Goal: Ask a question

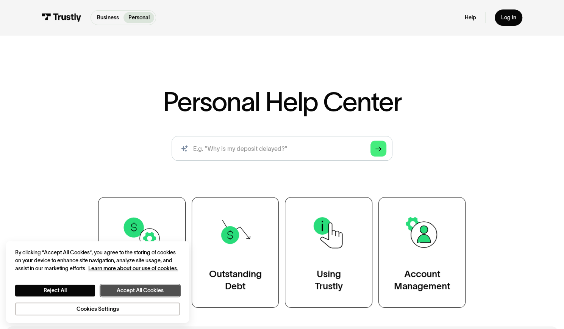
click at [128, 293] on button "Accept All Cookies" at bounding box center [139, 289] width 79 height 11
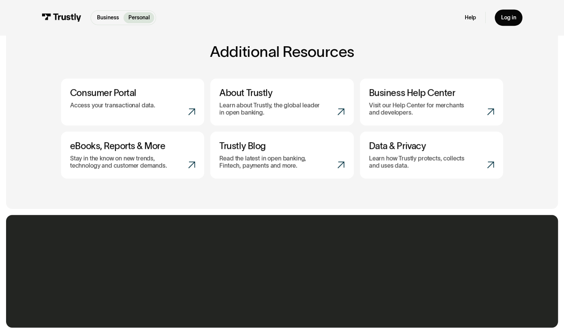
scroll to position [492, 0]
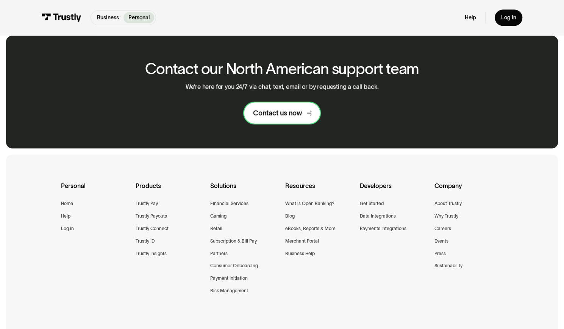
click at [290, 105] on link "Contact us now" at bounding box center [282, 112] width 76 height 21
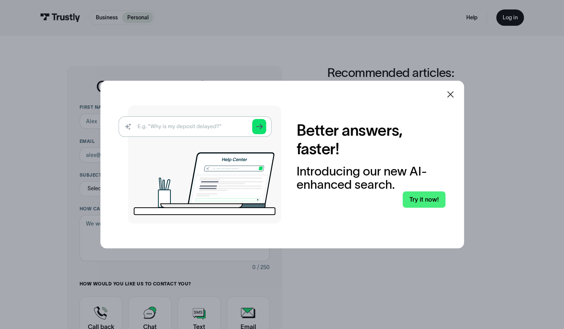
click at [192, 124] on img at bounding box center [199, 164] width 162 height 118
click at [455, 93] on icon at bounding box center [449, 94] width 9 height 9
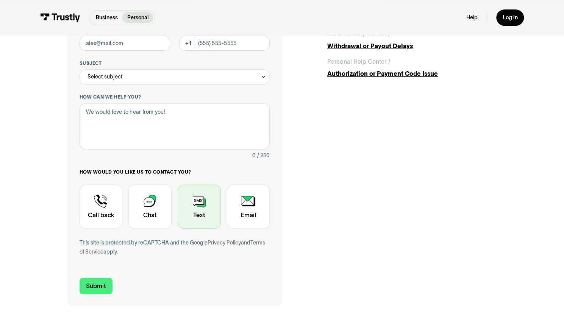
scroll to position [114, 0]
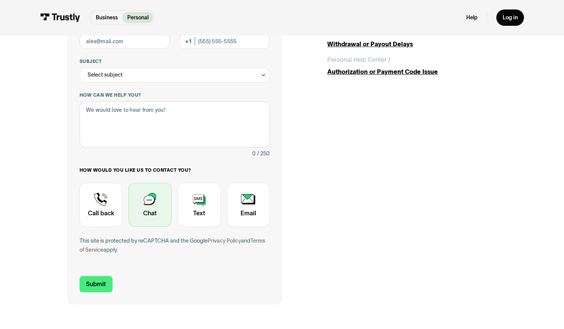
click at [145, 205] on div "Contact Trustly Support" at bounding box center [149, 204] width 43 height 44
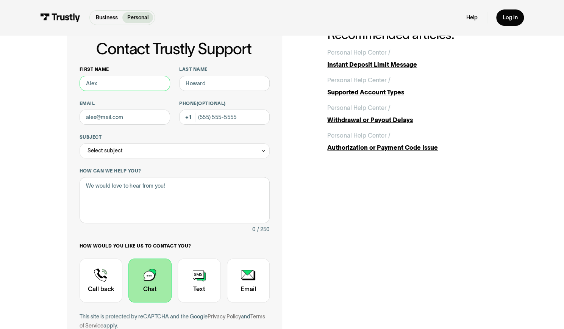
click at [117, 81] on input "First name" at bounding box center [124, 84] width 90 height 16
type input "[PERSON_NAME]"
type input "[EMAIL_ADDRESS][DOMAIN_NAME]"
click at [211, 117] on input "Phone (Optional)" at bounding box center [224, 117] width 90 height 16
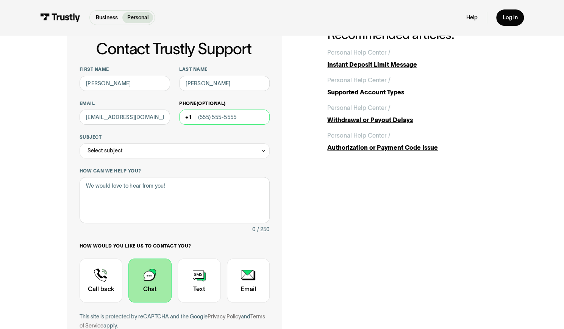
type input "[PHONE_NUMBER]"
click at [159, 155] on div "Select subject" at bounding box center [174, 151] width 190 height 16
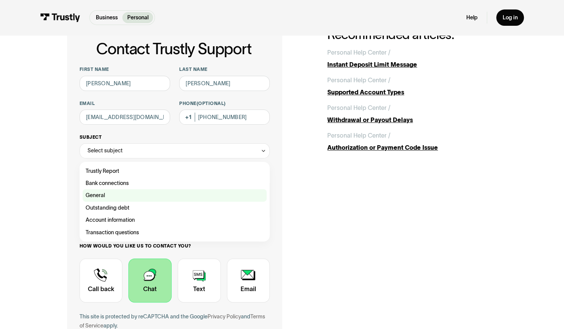
click at [113, 196] on div "Contact Trustly Support" at bounding box center [175, 195] width 184 height 12
type input "*******"
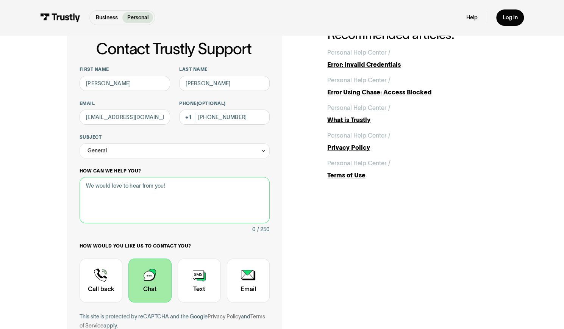
paste textarea "Hello, I would like to talk about this. These transactions have been paid. I di…"
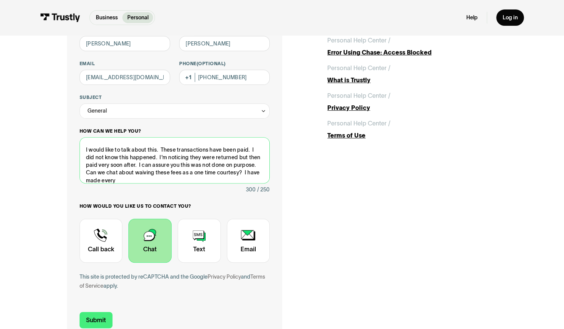
scroll to position [76, 0]
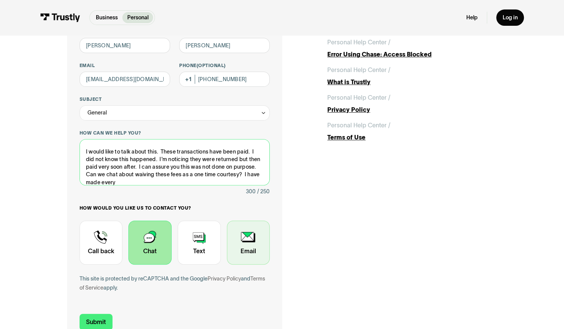
type textarea "Hello, I would like to talk about this. These transactions have been paid. I di…"
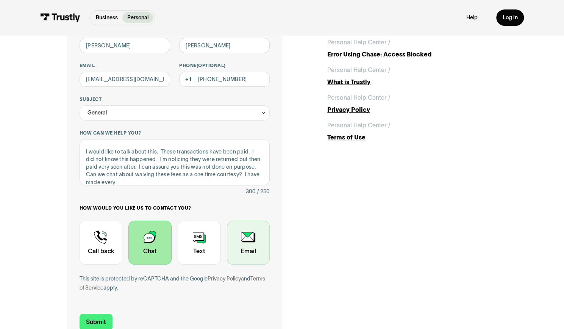
click at [260, 252] on div "Contact Trustly Support" at bounding box center [248, 242] width 43 height 44
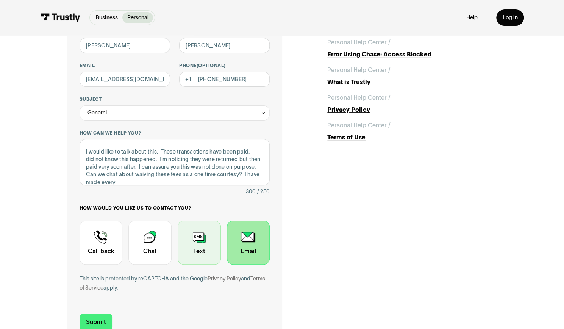
click at [182, 239] on div "Contact Trustly Support" at bounding box center [199, 242] width 43 height 44
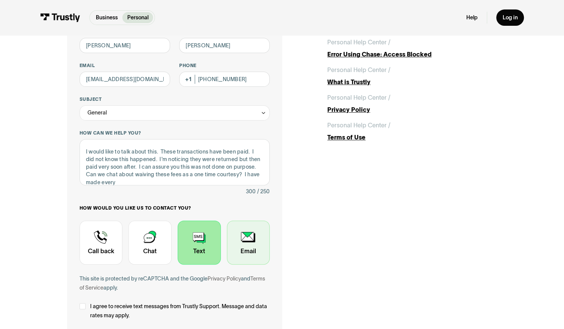
click at [258, 227] on div "Contact Trustly Support" at bounding box center [248, 242] width 43 height 44
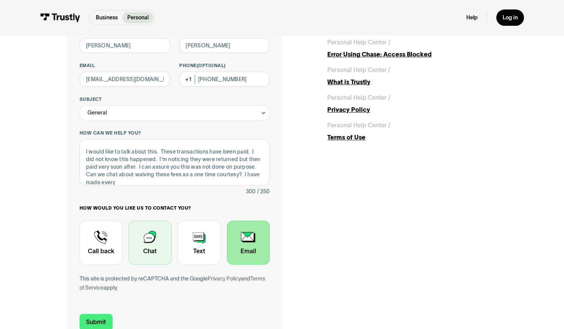
click at [156, 245] on div "Contact Trustly Support" at bounding box center [149, 242] width 43 height 44
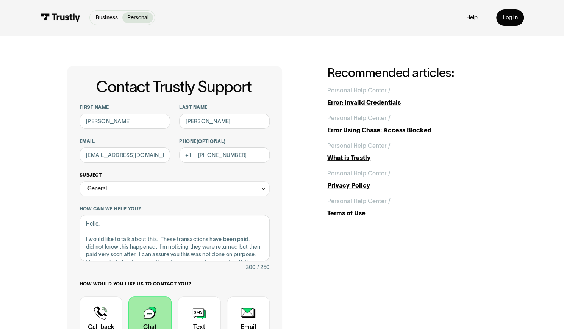
scroll to position [227, 0]
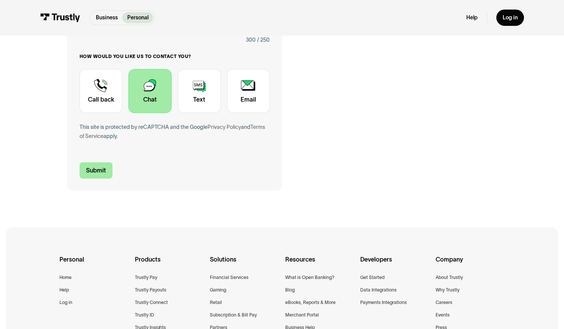
click at [101, 173] on input "Submit" at bounding box center [95, 170] width 33 height 16
type input "[PHONE_NUMBER]"
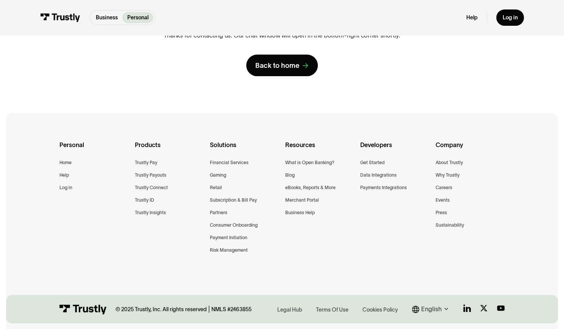
scroll to position [135, 0]
